Goal: Find specific fact: Find specific fact

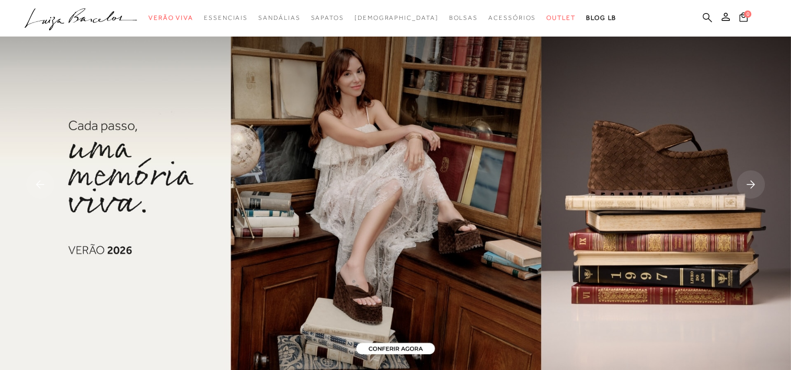
click at [709, 20] on icon at bounding box center [706, 17] width 9 height 9
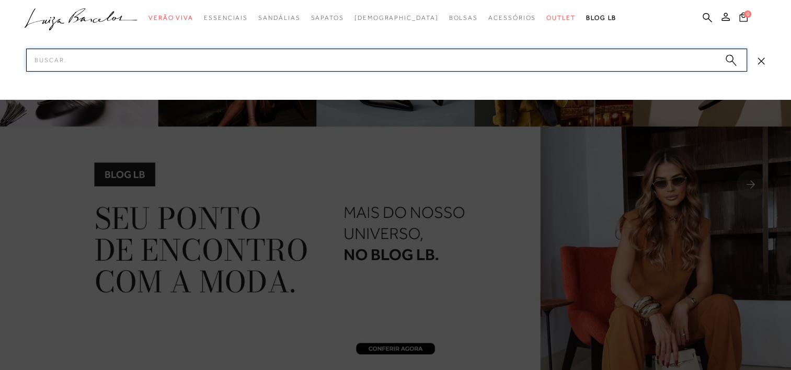
click at [507, 65] on input "Pesquisar" at bounding box center [386, 60] width 721 height 23
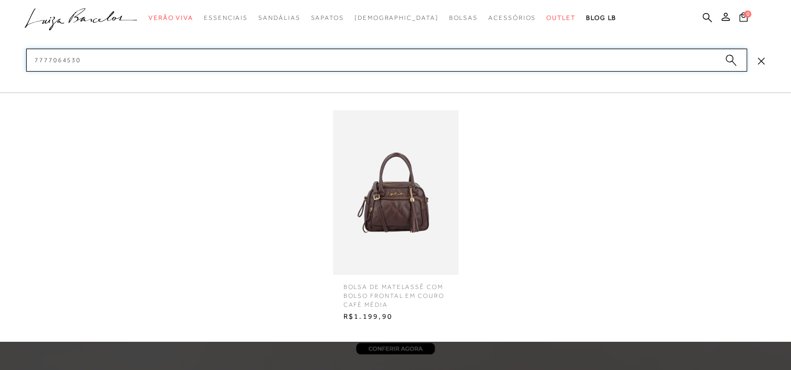
type input "7777064530"
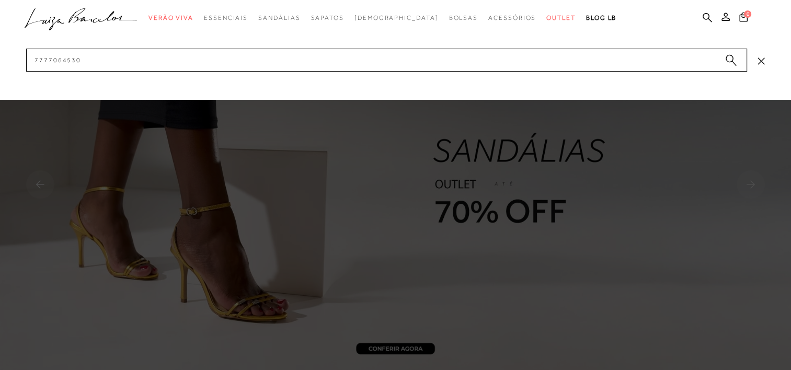
click at [500, 342] on div at bounding box center [395, 185] width 791 height 370
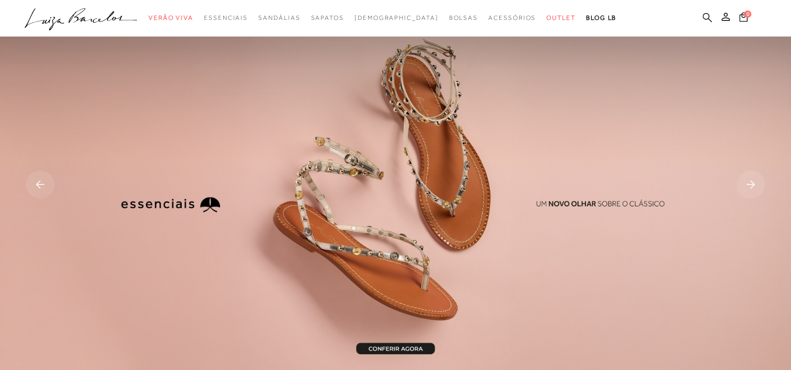
click at [707, 17] on icon at bounding box center [706, 18] width 9 height 10
click at [704, 15] on icon at bounding box center [706, 18] width 9 height 10
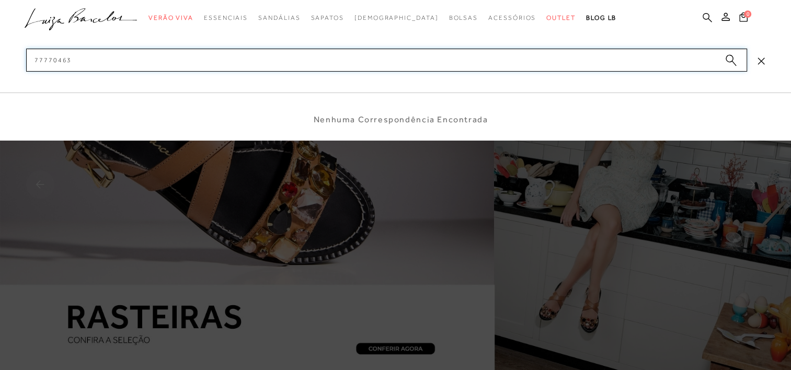
type input "777704634"
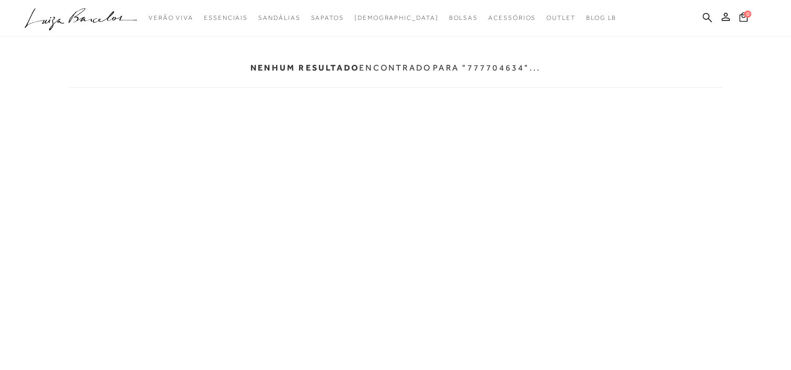
click at [704, 15] on icon at bounding box center [706, 18] width 9 height 10
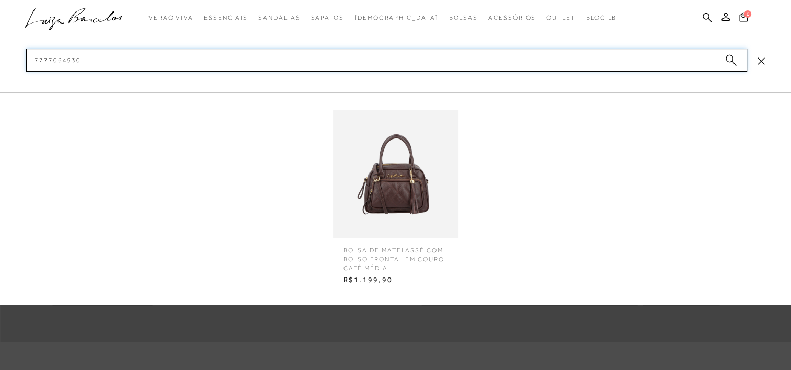
scroll to position [300, 0]
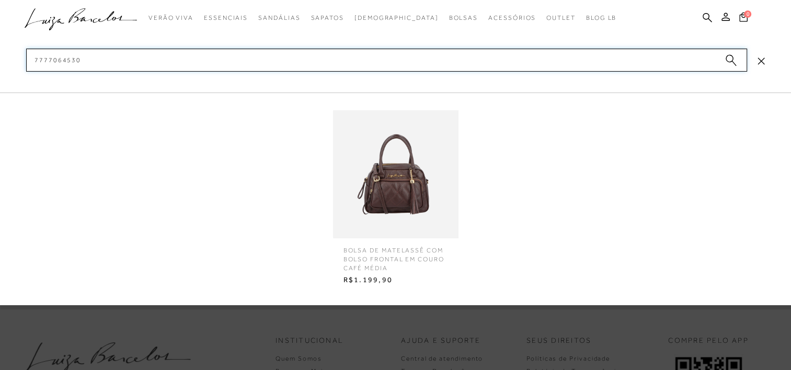
type input "7777064530"
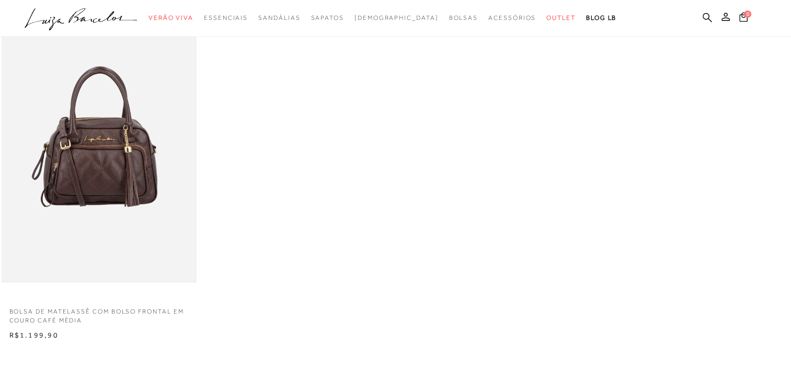
scroll to position [86, 0]
